Goal: Book appointment/travel/reservation

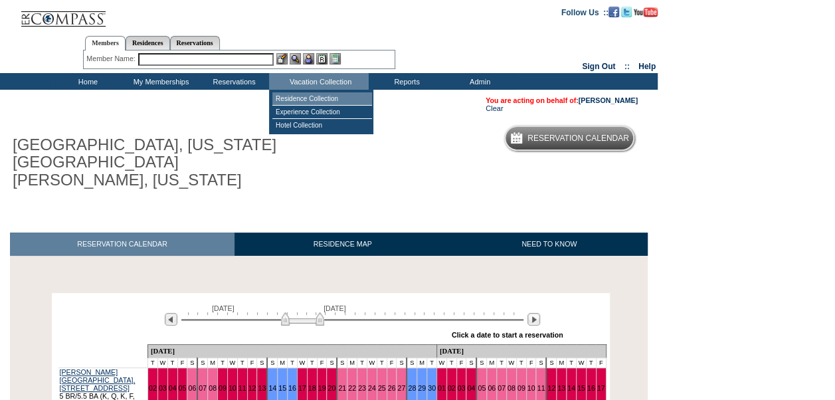
click at [324, 98] on td "Residence Collection" at bounding box center [322, 98] width 100 height 13
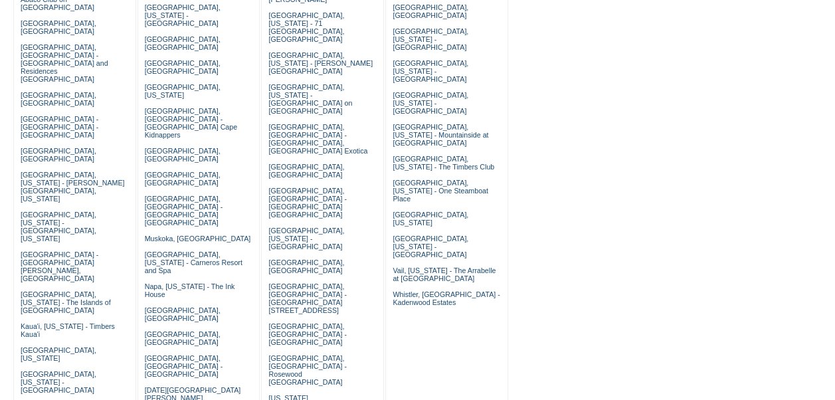
scroll to position [197, 0]
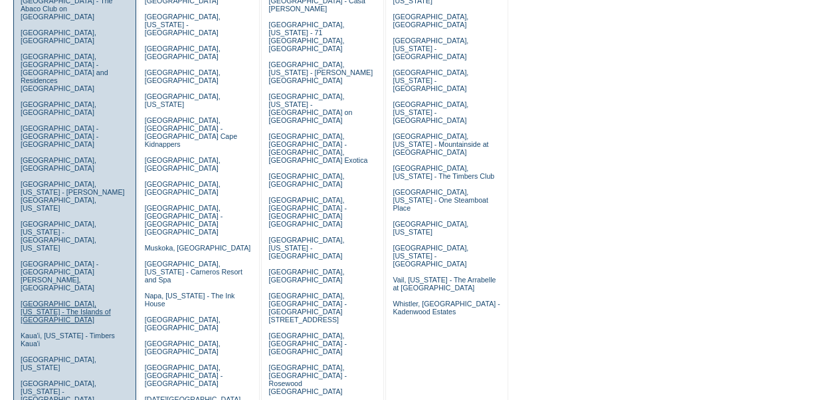
click at [65, 300] on link "Islamorada, Florida - The Islands of Islamorada" at bounding box center [66, 312] width 90 height 24
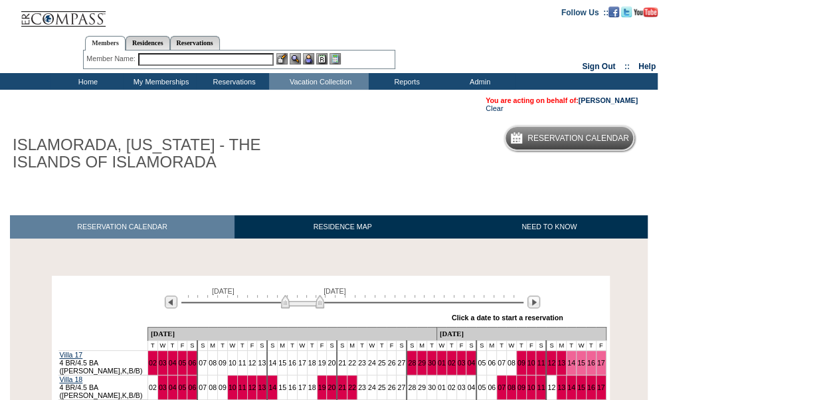
click at [73, 81] on td "Home" at bounding box center [86, 81] width 73 height 17
